Goal: Task Accomplishment & Management: Use online tool/utility

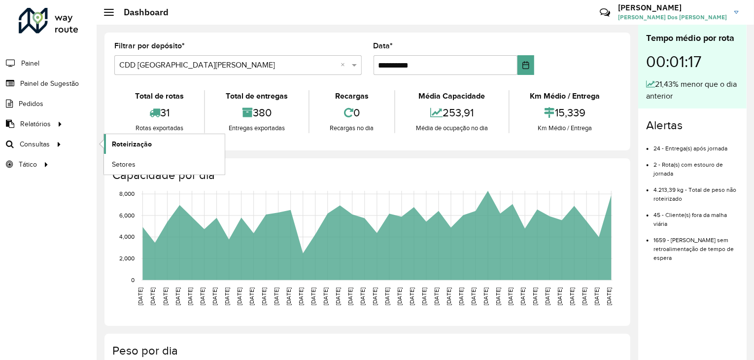
click at [124, 142] on span "Roteirização" at bounding box center [132, 144] width 40 height 10
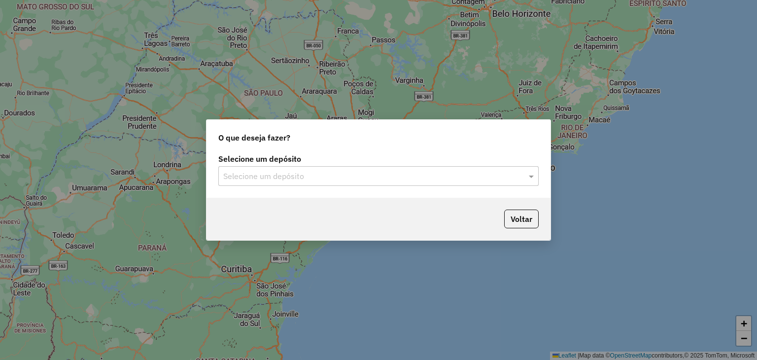
click at [291, 184] on div "Selecione um depósito" at bounding box center [378, 176] width 321 height 20
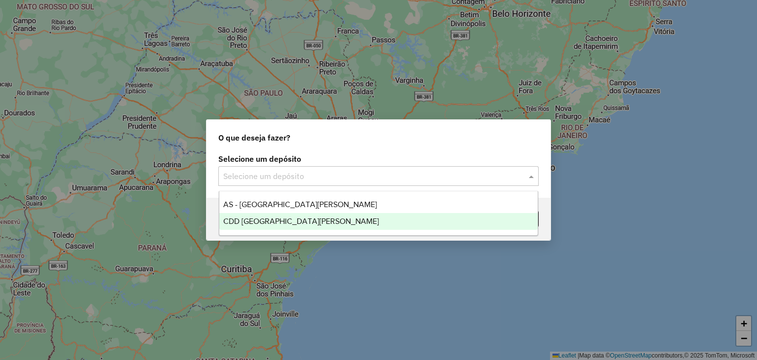
click at [280, 226] on div "CDD [GEOGRAPHIC_DATA][PERSON_NAME]" at bounding box center [378, 221] width 319 height 17
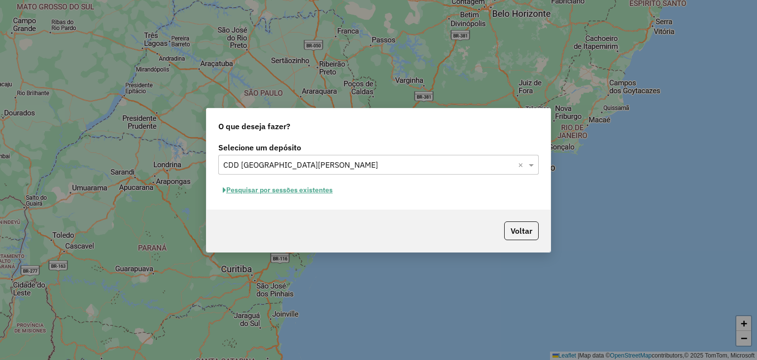
click at [272, 186] on button "Pesquisar por sessões existentes" at bounding box center [277, 189] width 119 height 15
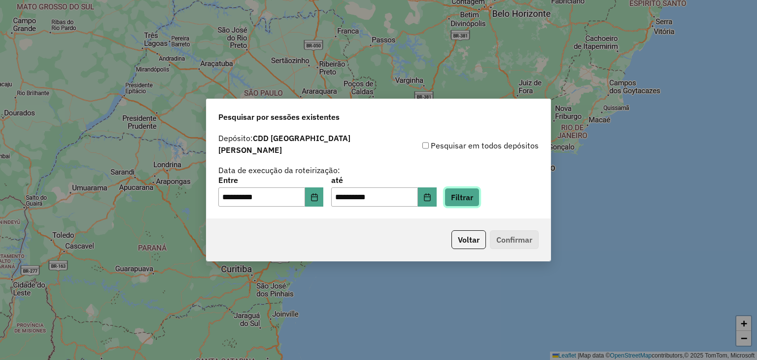
click at [480, 192] on button "Filtrar" at bounding box center [462, 197] width 35 height 19
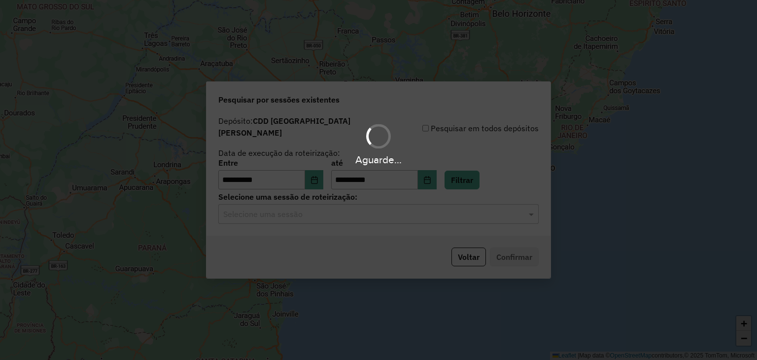
click at [295, 210] on input "text" at bounding box center [368, 215] width 291 height 12
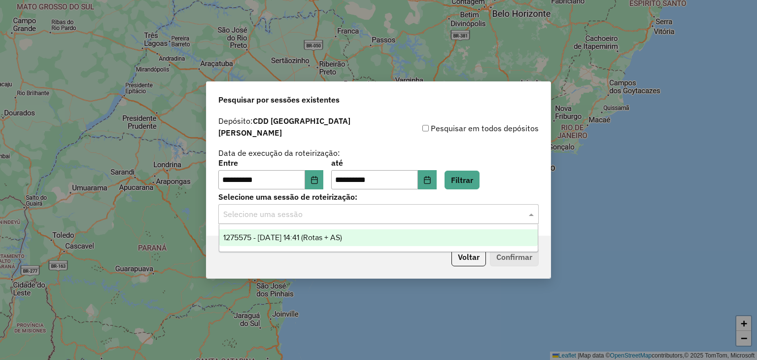
click at [291, 235] on span "1275575 - [DATE] 14:41 (Rotas + AS)" at bounding box center [282, 237] width 119 height 8
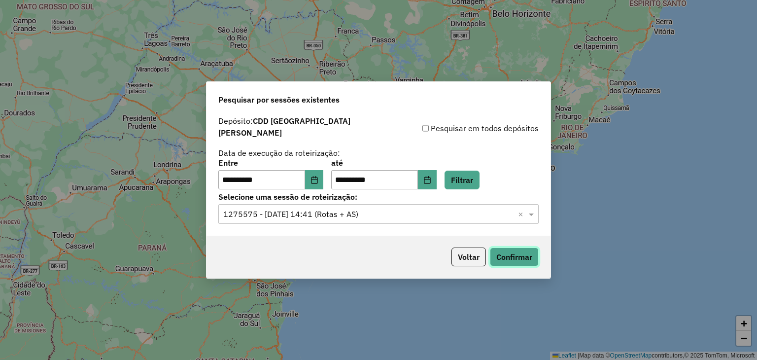
click at [499, 253] on button "Confirmar" at bounding box center [514, 257] width 49 height 19
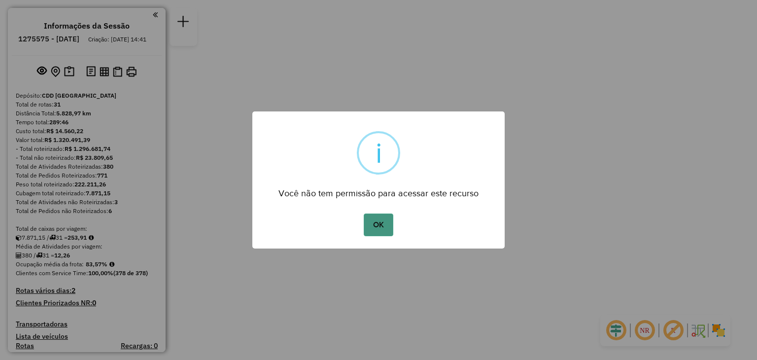
click at [368, 225] on button "OK" at bounding box center [378, 225] width 29 height 23
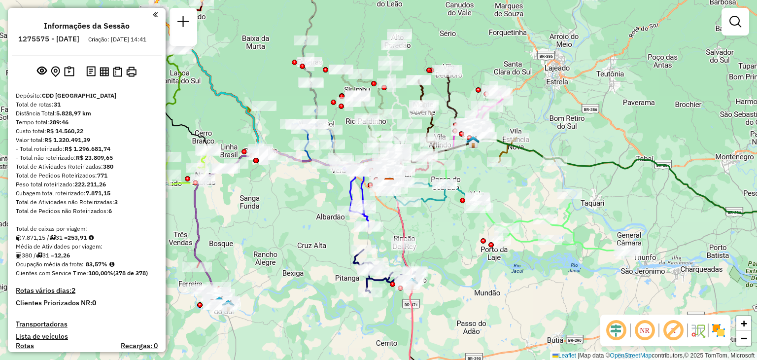
drag, startPoint x: 240, startPoint y: 192, endPoint x: 333, endPoint y: 221, distance: 97.2
click at [333, 221] on div "Rota 17 - Placa JBP9F17 41805560 - ROEHRS e RATHKE LTDA Rota 16 - Placa QJS6786…" at bounding box center [378, 180] width 757 height 360
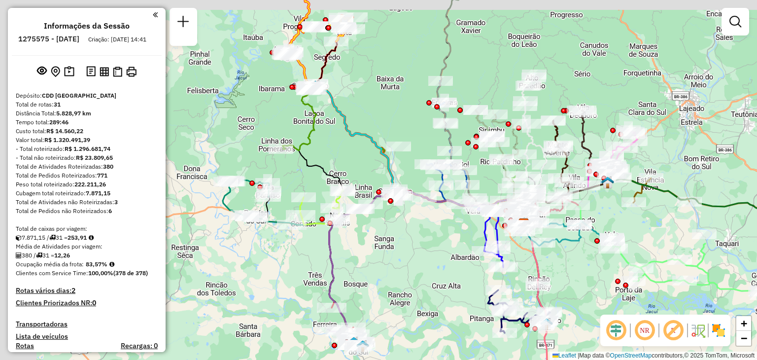
drag, startPoint x: 289, startPoint y: 134, endPoint x: 308, endPoint y: 153, distance: 27.2
click at [340, 148] on div "Janela de atendimento Grade de atendimento Capacidade Transportadoras Veículos …" at bounding box center [378, 180] width 757 height 360
